Goal: Navigation & Orientation: Find specific page/section

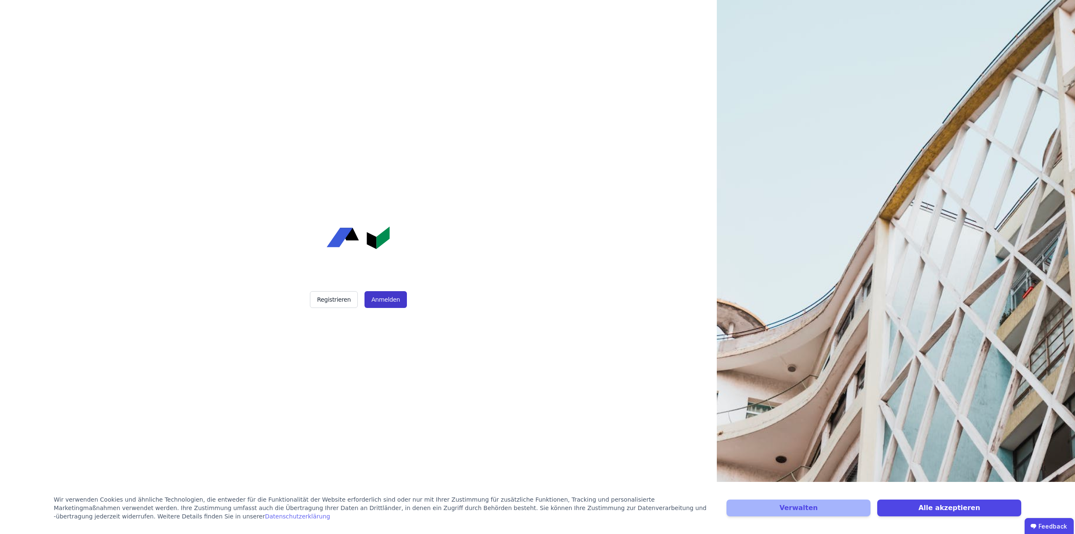
click at [390, 299] on button "Anmelden" at bounding box center [386, 299] width 42 height 17
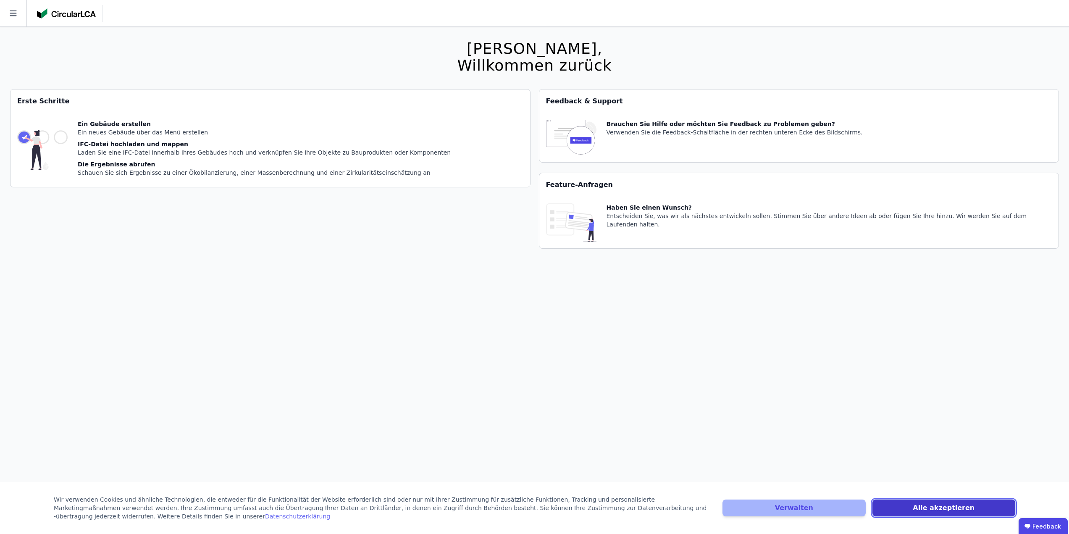
click at [940, 511] on button "Alle akzeptieren" at bounding box center [944, 507] width 143 height 17
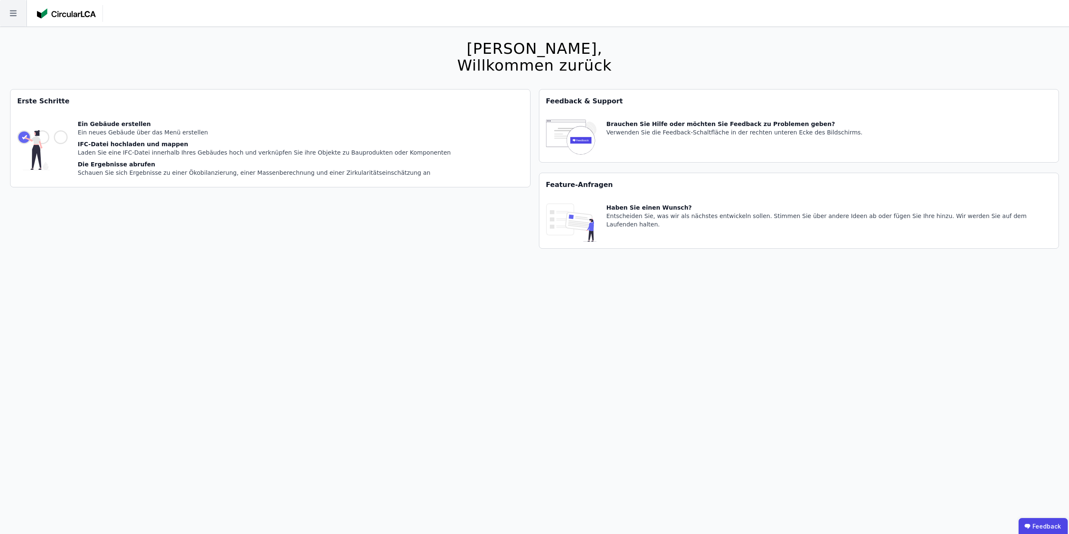
click at [7, 8] on icon at bounding box center [13, 13] width 26 height 26
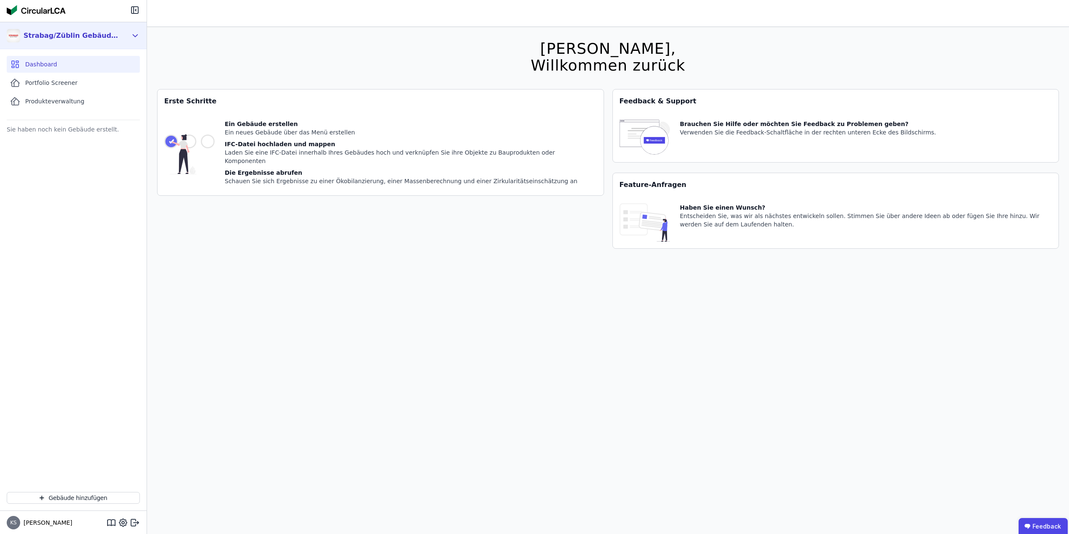
click at [134, 34] on icon at bounding box center [135, 36] width 9 height 10
click at [30, 190] on div "Sie haben noch kein Gebäude erstellt." at bounding box center [73, 305] width 147 height 362
click at [58, 103] on span "Produkteverwaltung" at bounding box center [54, 101] width 59 height 8
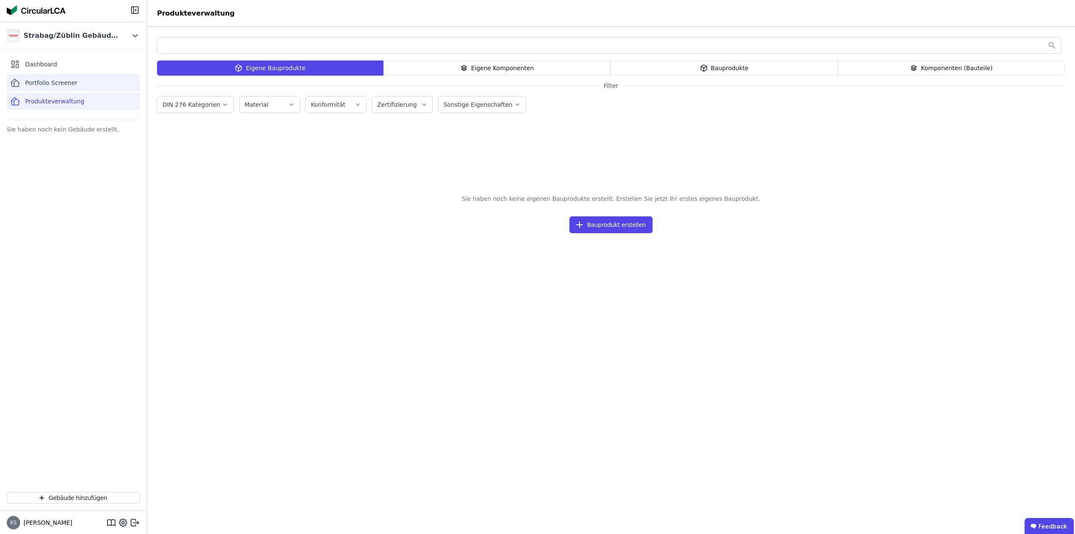
click at [58, 81] on span "Portfolio Screener" at bounding box center [51, 83] width 53 height 8
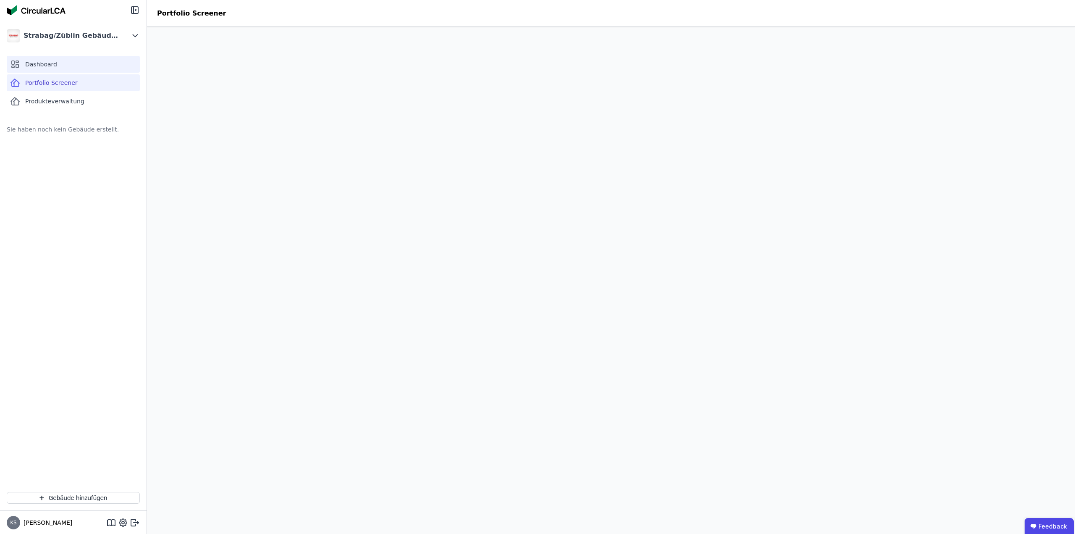
click at [47, 58] on div "Dashboard" at bounding box center [73, 64] width 133 height 17
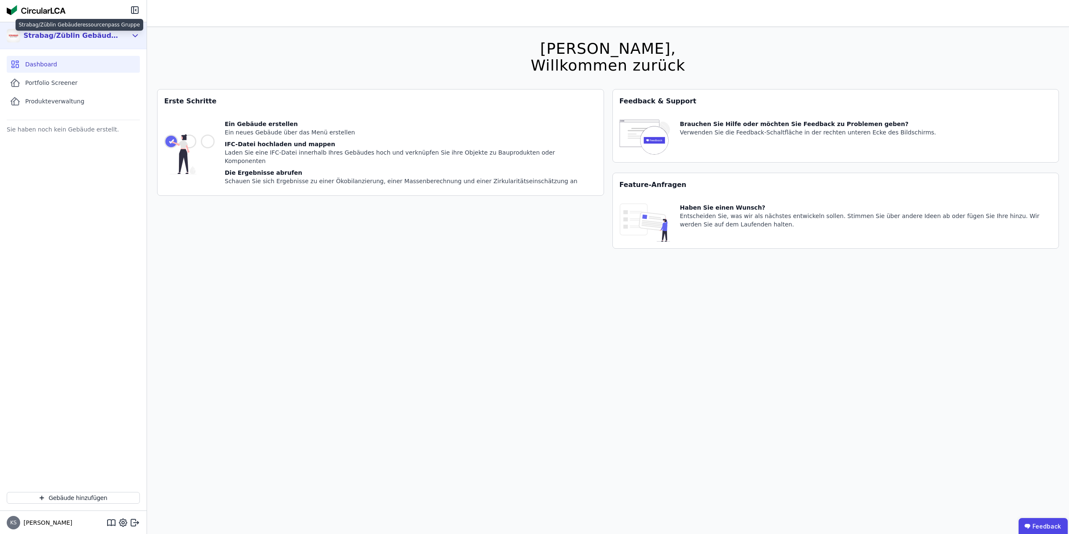
click at [64, 35] on div "Strabag/Züblin Gebäuderessourcenpass Gruppe" at bounding box center [72, 36] width 97 height 10
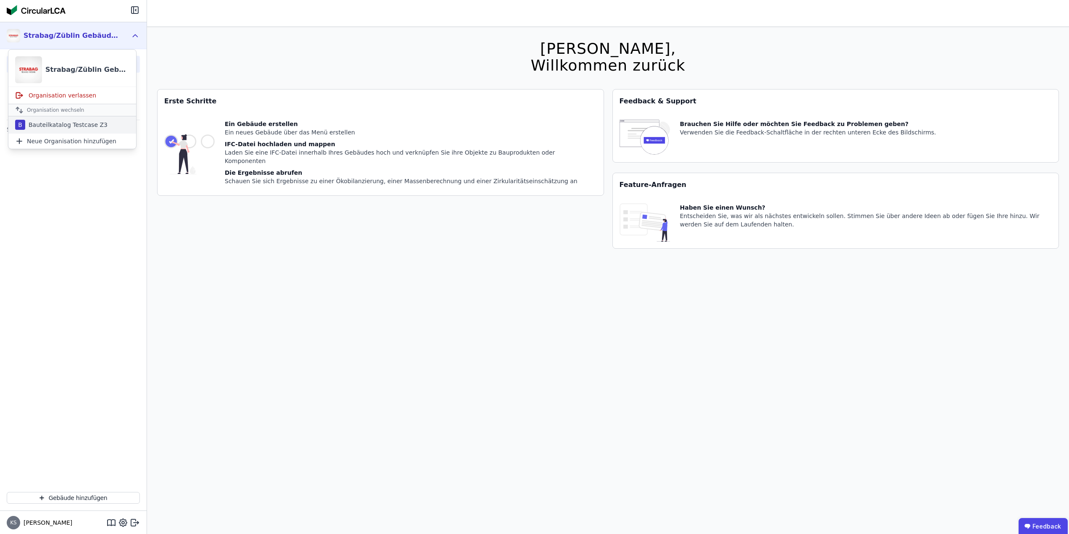
click at [58, 129] on div "Bauteilkatalog Testcase Z3" at bounding box center [66, 125] width 82 height 8
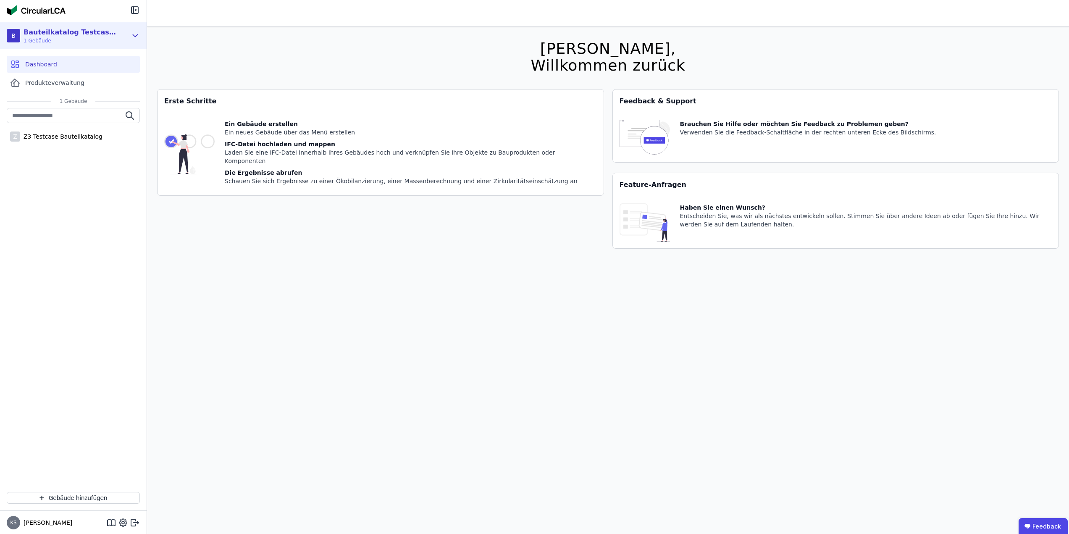
click at [135, 36] on icon at bounding box center [135, 36] width 9 height 10
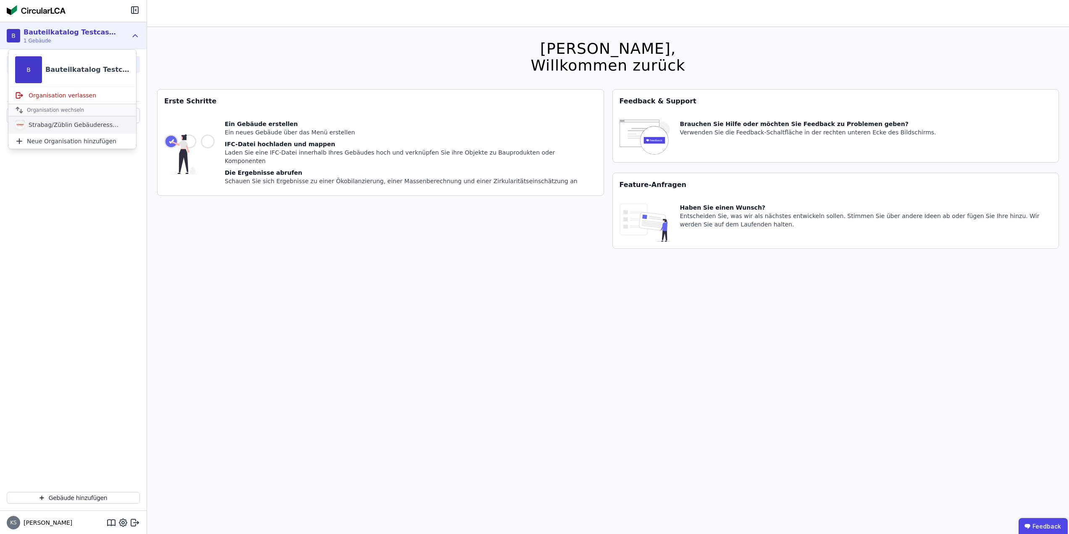
click at [85, 132] on div "Strabag/Züblin Gebäuderessourcenpass Gruppe" at bounding box center [72, 124] width 128 height 17
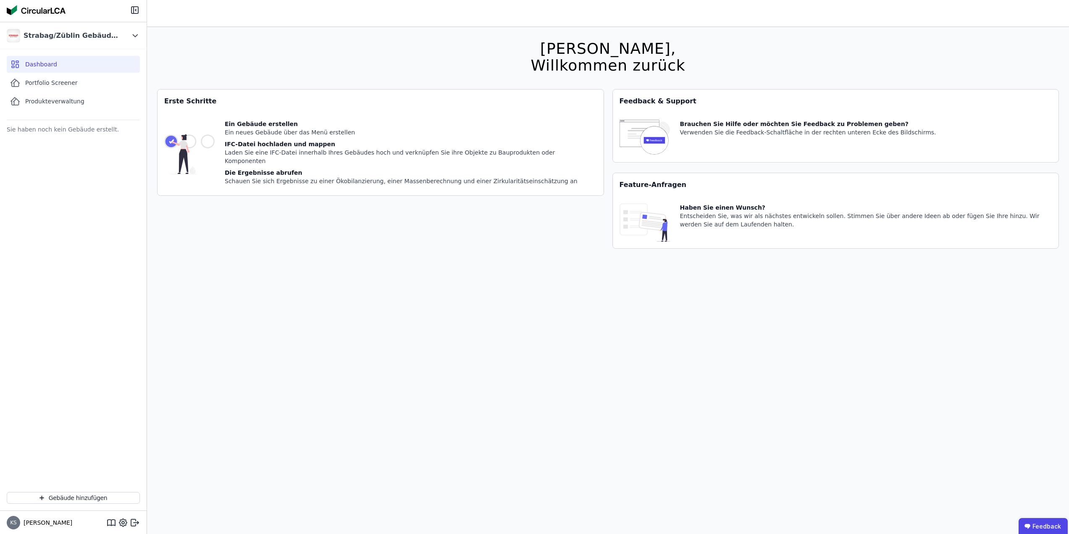
click at [16, 520] on span "KS" at bounding box center [13, 522] width 7 height 5
click at [121, 522] on icon at bounding box center [123, 523] width 10 height 10
select select "*"
